Goal: Task Accomplishment & Management: Complete application form

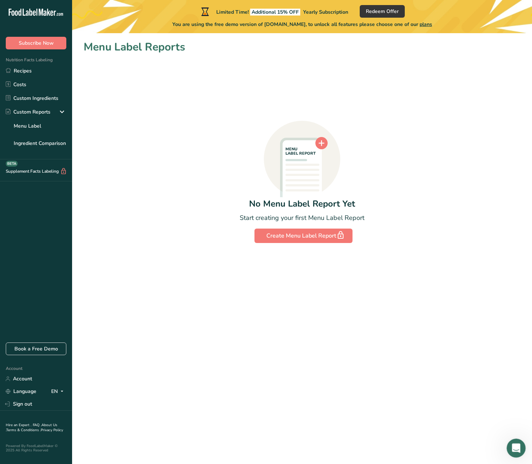
click at [519, 444] on icon "Open Intercom Messenger" at bounding box center [515, 447] width 12 height 12
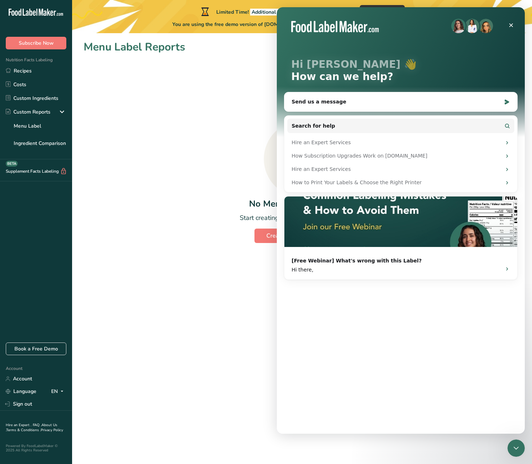
drag, startPoint x: 425, startPoint y: 179, endPoint x: 233, endPoint y: 189, distance: 192.2
click html "Hi [PERSON_NAME] 👋 How can we help? Send us a message Search for help Hire an E…"
click at [323, 253] on div "[Free Webinar] What's wrong with this Label? Hi there," at bounding box center [400, 263] width 218 height 21
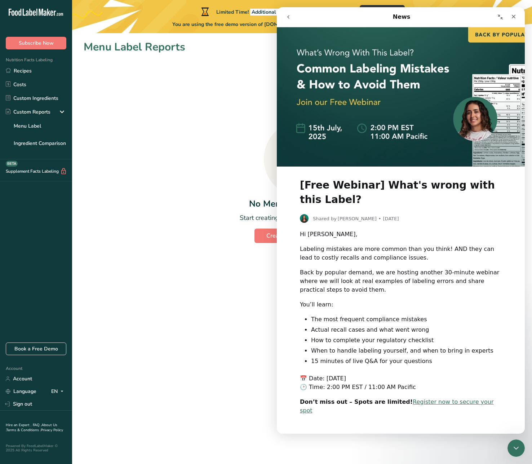
click at [190, 191] on div "MENU LABEL REPORT No Menu Label Report Yet Start creating your first Menu Label…" at bounding box center [302, 149] width 437 height 188
click at [45, 70] on link "Recipes" at bounding box center [36, 71] width 72 height 14
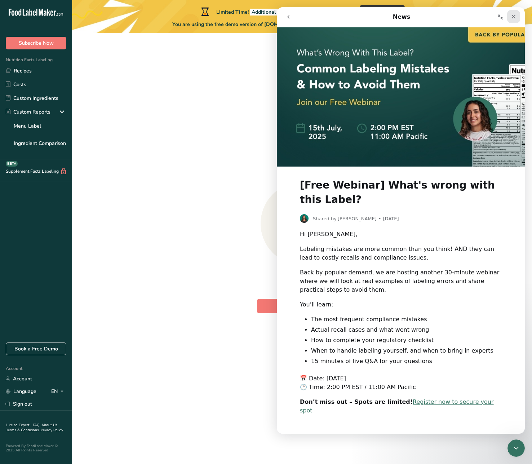
click at [515, 19] on icon "Close" at bounding box center [513, 17] width 6 height 6
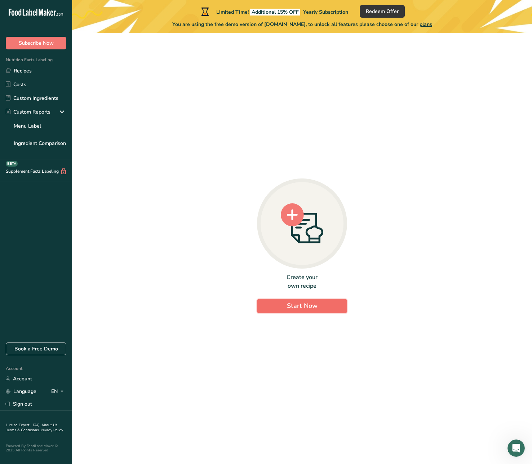
click at [311, 308] on span "Start Now" at bounding box center [302, 305] width 31 height 9
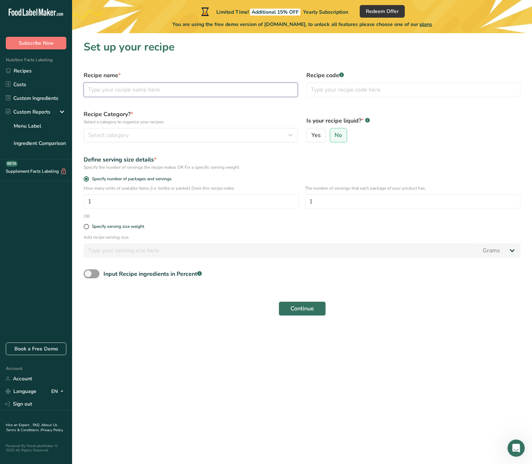
click at [181, 90] on input "text" at bounding box center [191, 89] width 214 height 14
type input "채"
type input "Condition Stick"
click at [339, 90] on input "text" at bounding box center [413, 89] width 214 height 14
type input "S"
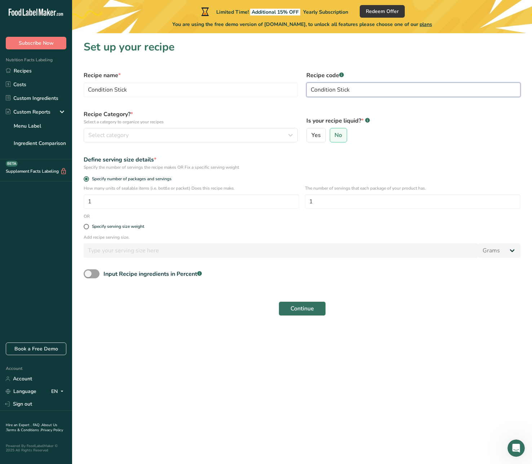
type input "Condition Stick"
click at [257, 126] on div "Recipe Category? * Select a category to organize your recipes Select category S…" at bounding box center [190, 126] width 223 height 41
click at [254, 134] on div "Select category" at bounding box center [188, 135] width 200 height 9
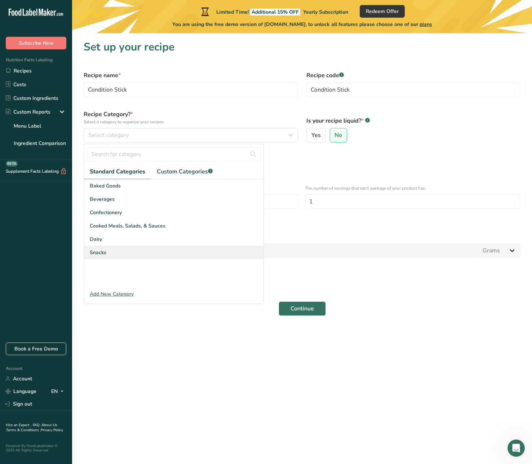
click at [123, 254] on div "Snacks" at bounding box center [173, 252] width 179 height 13
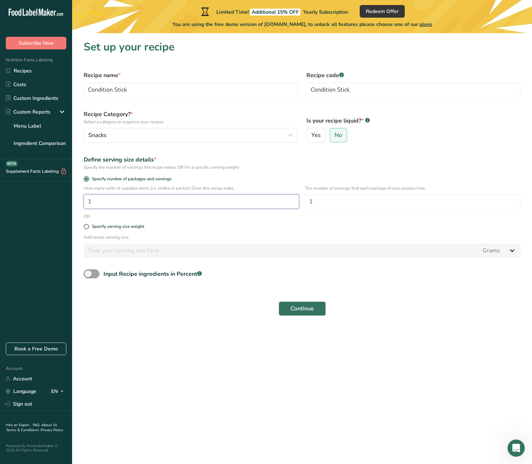
click at [182, 202] on input "1" at bounding box center [191, 201] width 215 height 14
drag, startPoint x: 321, startPoint y: 209, endPoint x: 276, endPoint y: 209, distance: 44.7
click at [276, 209] on div "How many units of sealable items (i.e. bottle or packet) Does this recipe make.…" at bounding box center [301, 199] width 445 height 28
click at [325, 193] on div "The number of servings that each package of your product has. 1" at bounding box center [412, 199] width 215 height 28
drag, startPoint x: 328, startPoint y: 193, endPoint x: 313, endPoint y: 193, distance: 14.8
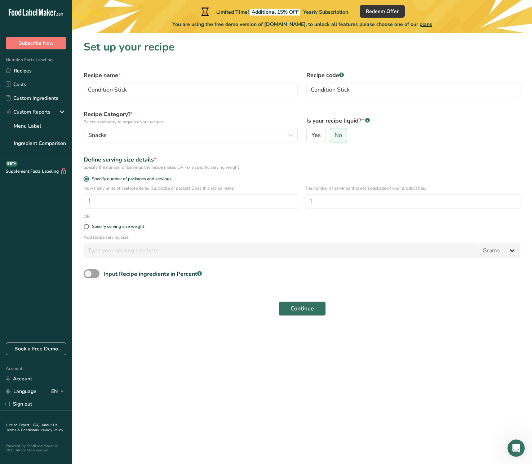
click at [313, 193] on div "The number of servings that each package of your product has. 1" at bounding box center [412, 199] width 215 height 28
drag, startPoint x: 322, startPoint y: 196, endPoint x: 248, endPoint y: 196, distance: 74.2
click at [249, 196] on div "How many units of sealable items (i.e. bottle or packet) Does this recipe make.…" at bounding box center [301, 199] width 445 height 28
click at [92, 232] on div "Specify serving size weight" at bounding box center [301, 226] width 445 height 14
click at [87, 228] on span at bounding box center [86, 226] width 5 height 5
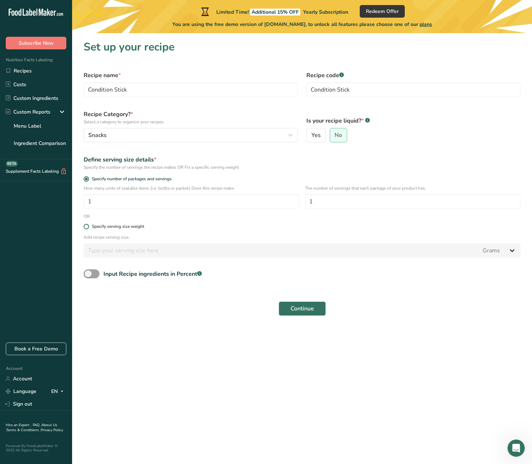
click at [87, 228] on input "Specify serving size weight" at bounding box center [86, 226] width 5 height 5
radio input "true"
radio input "false"
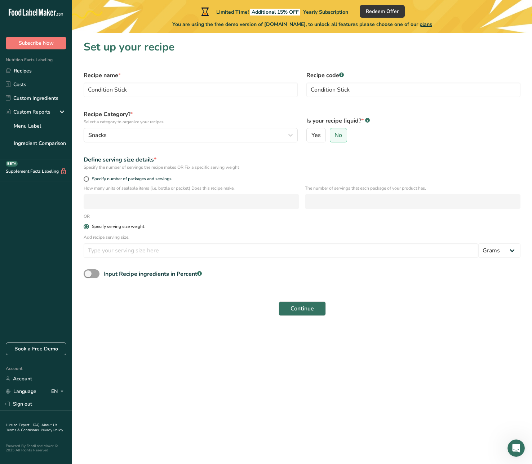
click at [87, 228] on span at bounding box center [86, 226] width 5 height 5
click at [87, 228] on input "Specify serving size weight" at bounding box center [86, 226] width 5 height 5
click at [87, 177] on span at bounding box center [86, 178] width 5 height 5
click at [87, 177] on input "Specify number of packages and servings" at bounding box center [86, 179] width 5 height 5
radio input "true"
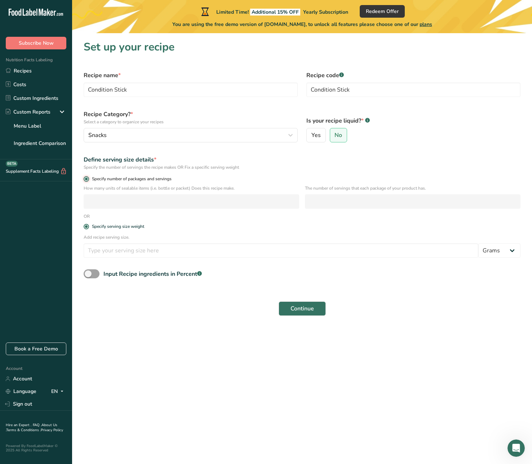
radio input "false"
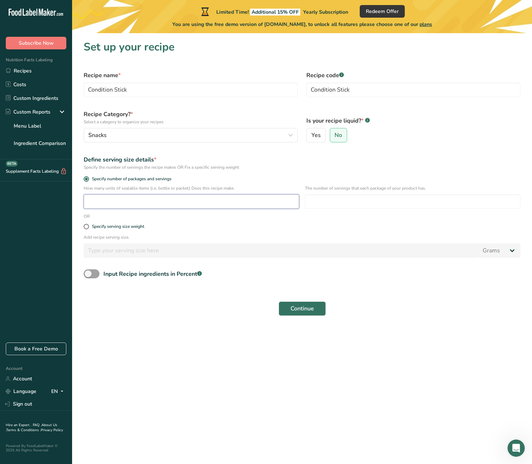
click at [98, 197] on input "number" at bounding box center [191, 201] width 215 height 14
type input "1"
click at [348, 203] on input "number" at bounding box center [412, 201] width 215 height 14
type input "2"
click at [295, 312] on span "Continue" at bounding box center [301, 308] width 23 height 9
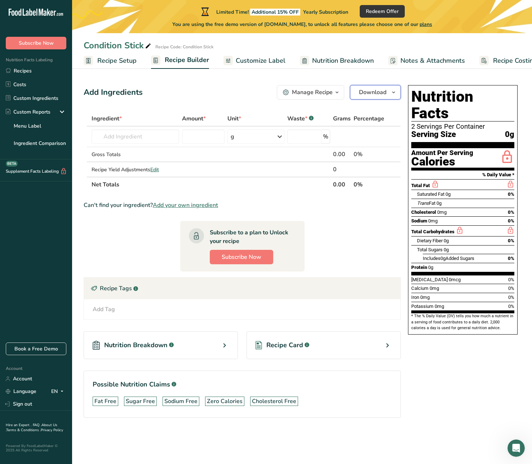
click at [391, 93] on icon "button" at bounding box center [393, 92] width 6 height 9
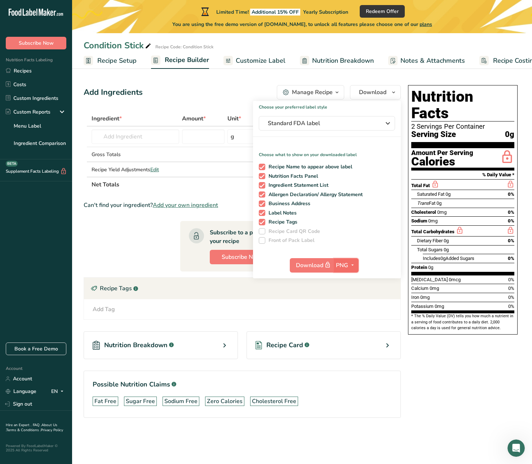
click at [347, 265] on span "PNG" at bounding box center [342, 265] width 12 height 9
click at [376, 242] on label "Front of Pack Label" at bounding box center [327, 240] width 136 height 6
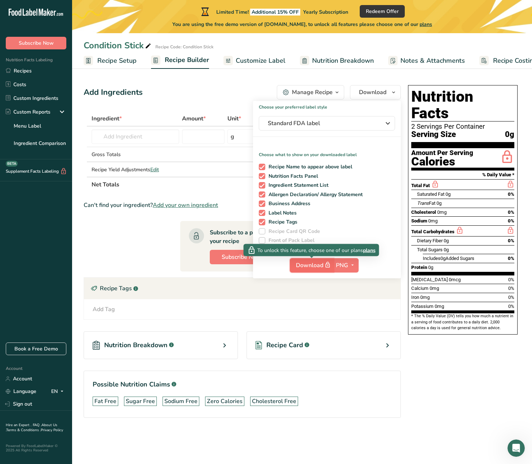
click at [313, 266] on span "Download" at bounding box center [314, 264] width 36 height 9
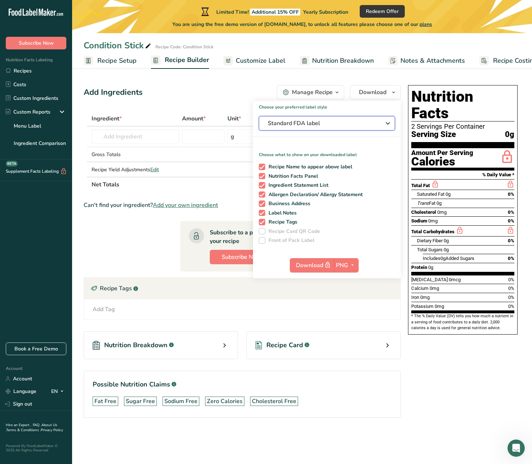
click at [369, 128] on button "Standard FDA label" at bounding box center [327, 123] width 136 height 14
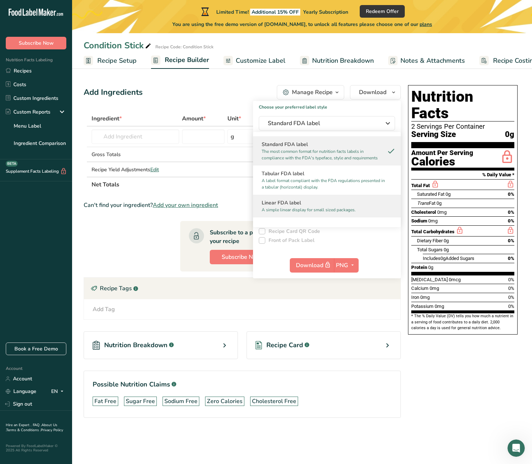
click at [361, 203] on h2 "Linear FDA label" at bounding box center [327, 203] width 130 height 8
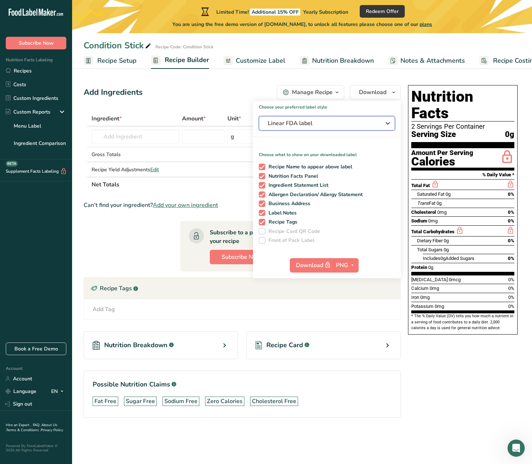
click at [343, 119] on button "Linear FDA label" at bounding box center [327, 123] width 136 height 14
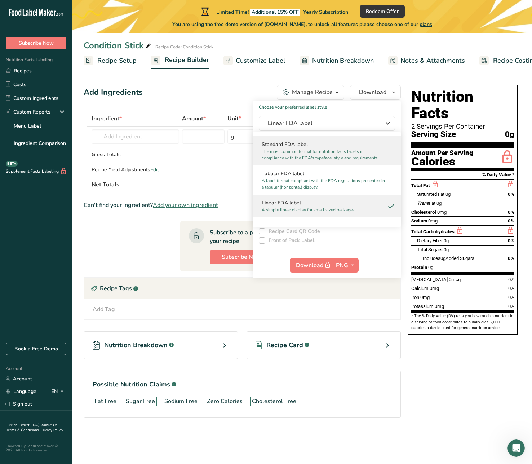
click at [354, 155] on p "The most common format for nutrition facts labels in compliance with the FDA's …" at bounding box center [324, 154] width 124 height 13
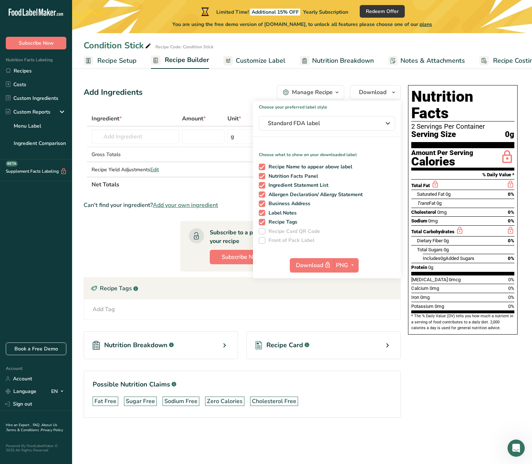
click at [242, 59] on span "Customize Label" at bounding box center [261, 61] width 50 height 10
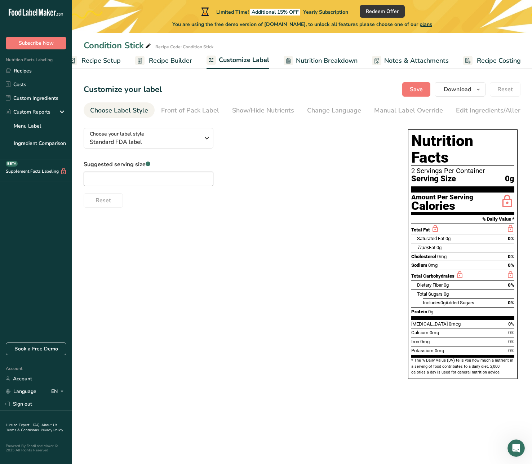
scroll to position [0, 16]
click at [115, 139] on span "Standard FDA label" at bounding box center [145, 142] width 110 height 9
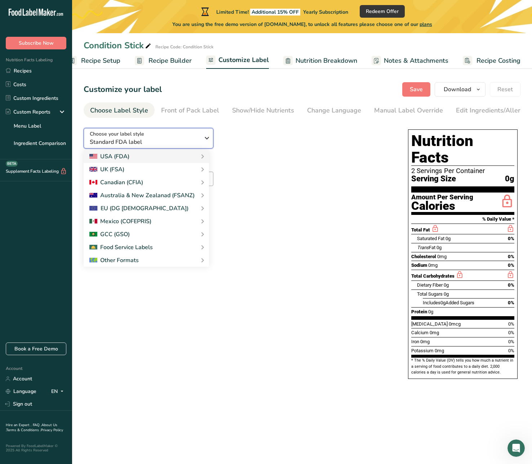
click at [115, 143] on span "Standard FDA label" at bounding box center [145, 142] width 110 height 9
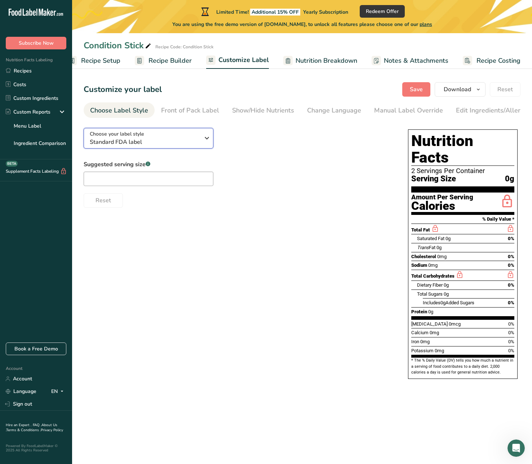
click at [126, 146] on span "Standard FDA label" at bounding box center [145, 142] width 110 height 9
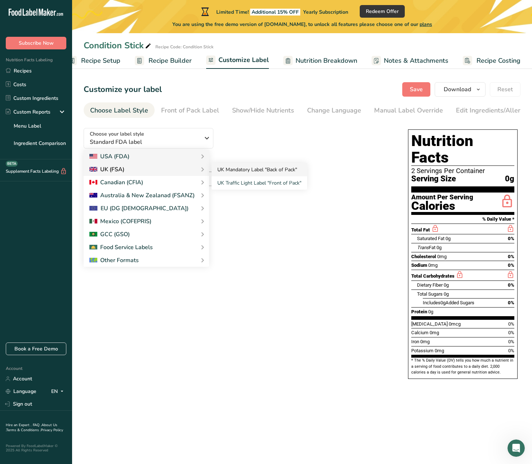
click at [224, 174] on link "UK Mandatory Label "Back of Pack"" at bounding box center [258, 169] width 95 height 13
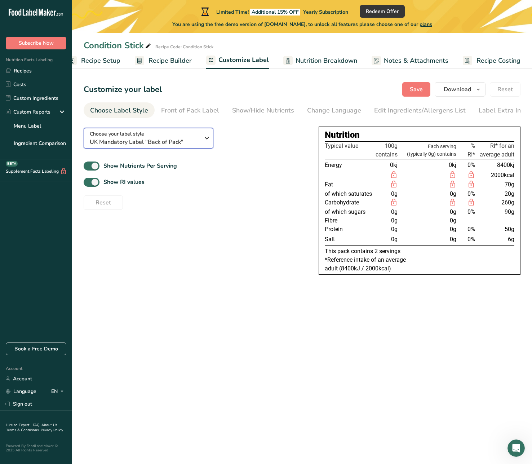
click at [165, 135] on div "Choose your label style UK Mandatory Label "Back of Pack"" at bounding box center [145, 138] width 110 height 16
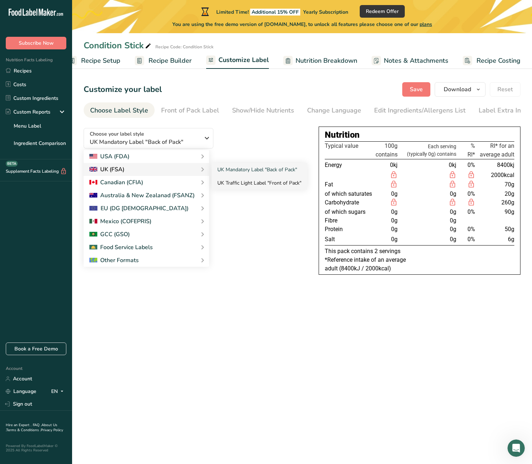
click at [231, 183] on link "UK Traffic Light Label "Front of Pack"" at bounding box center [258, 182] width 95 height 13
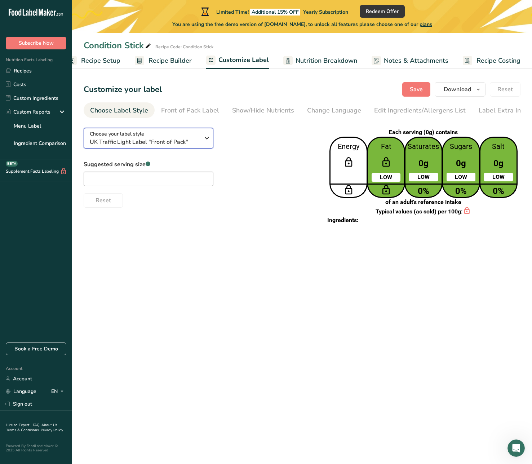
click at [184, 143] on span "UK Traffic Light Label "Front of Pack"" at bounding box center [145, 142] width 110 height 9
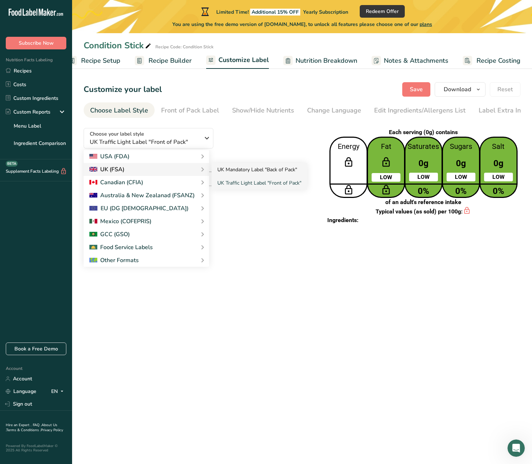
click at [225, 172] on link "UK Mandatory Label "Back of Pack"" at bounding box center [258, 169] width 95 height 13
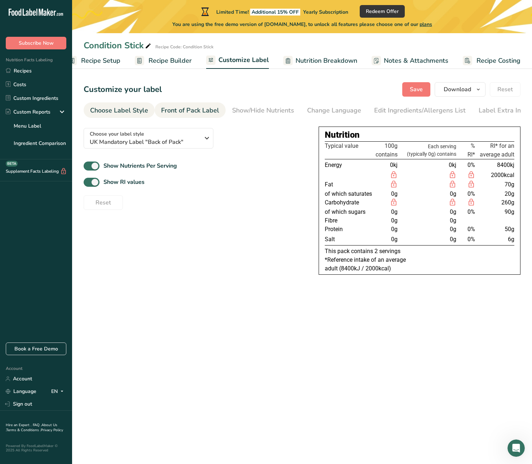
click at [163, 113] on div "Front of Pack Label" at bounding box center [190, 111] width 58 height 10
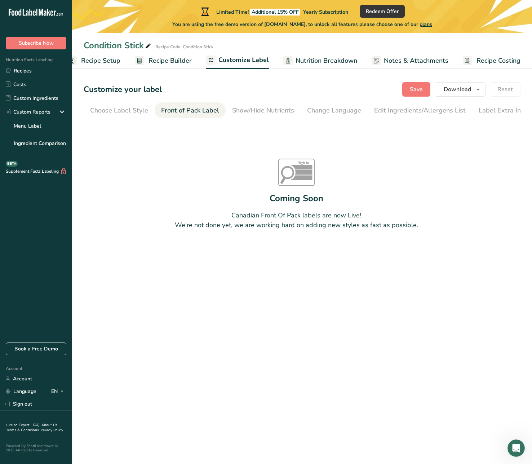
scroll to position [0, 6]
click at [240, 113] on div "Show/Hide Nutrients" at bounding box center [256, 111] width 62 height 10
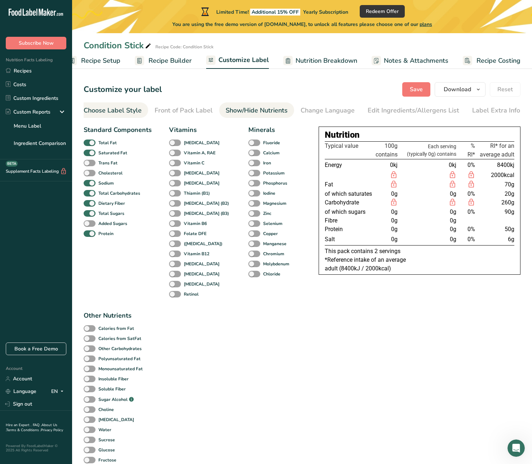
click at [125, 107] on div "Choose Label Style" at bounding box center [113, 111] width 58 height 10
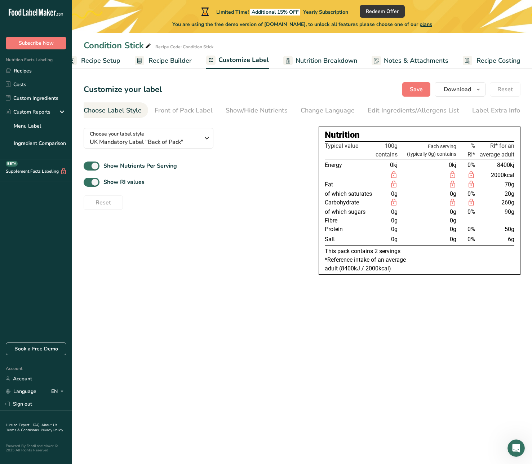
scroll to position [0, 0]
click at [167, 58] on span "Recipe Builder" at bounding box center [169, 61] width 43 height 10
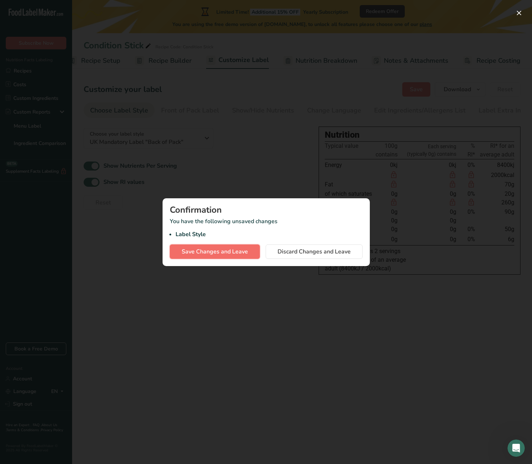
click at [230, 253] on span "Save Changes and Leave" at bounding box center [215, 251] width 66 height 9
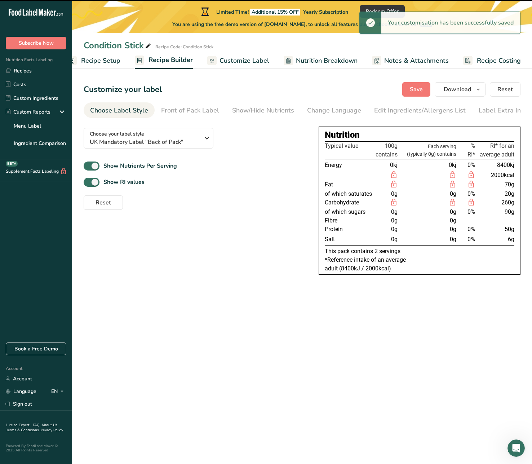
scroll to position [0, 16]
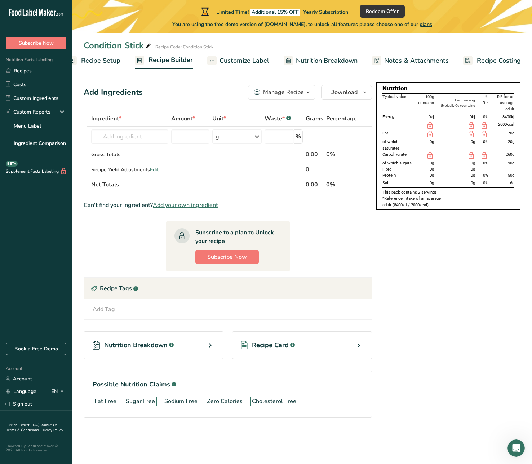
click at [437, 65] on link "Notes & Attachments" at bounding box center [410, 61] width 77 height 16
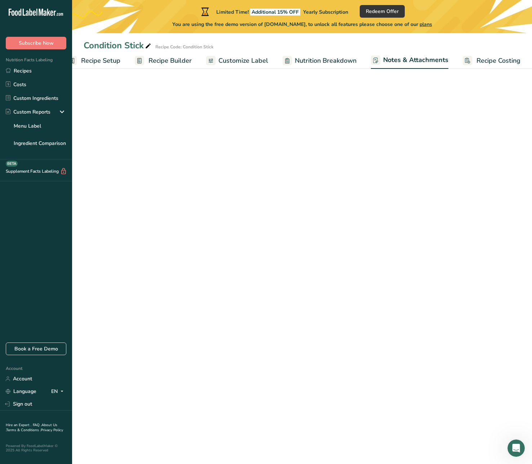
scroll to position [0, 17]
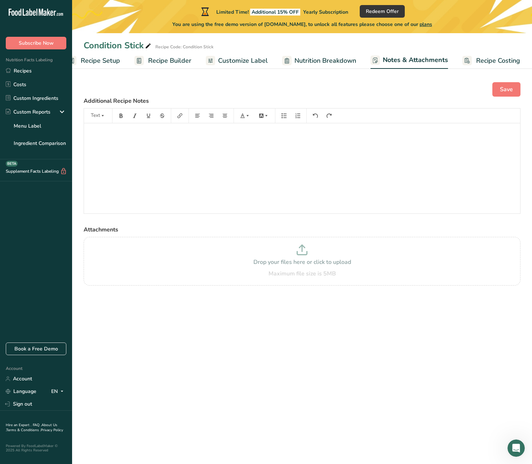
click at [310, 57] on span "Nutrition Breakdown" at bounding box center [325, 61] width 62 height 10
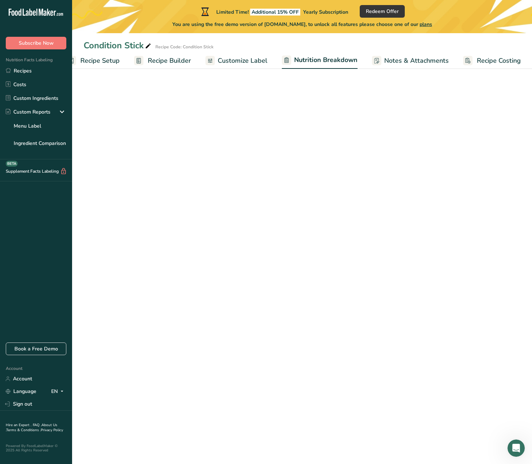
select select "Calories"
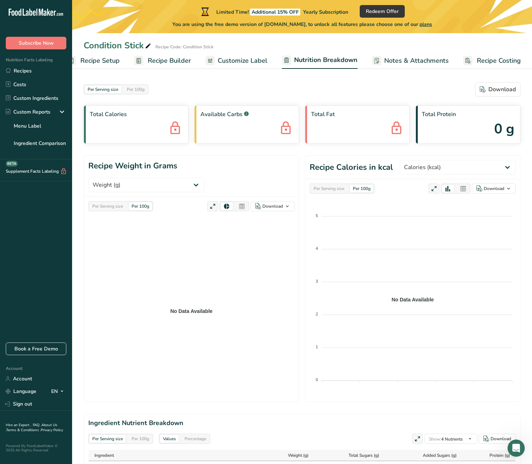
click at [240, 63] on span "Customize Label" at bounding box center [243, 61] width 50 height 10
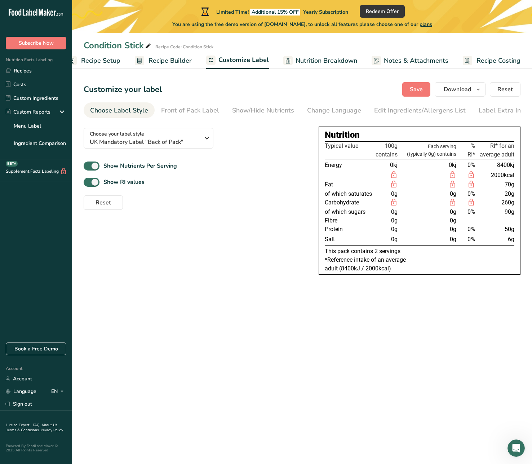
click at [105, 59] on span "Recipe Setup" at bounding box center [100, 61] width 39 height 10
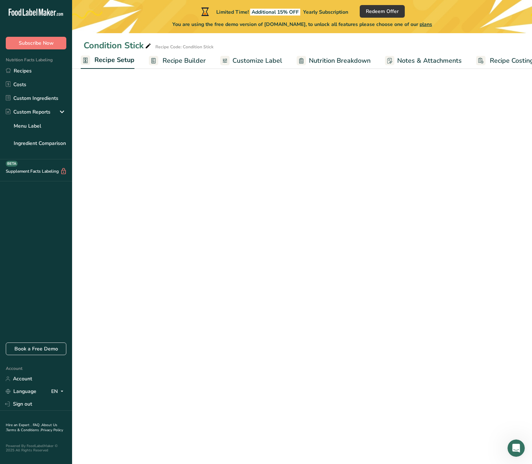
scroll to position [0, 3]
